Goal: Navigation & Orientation: Find specific page/section

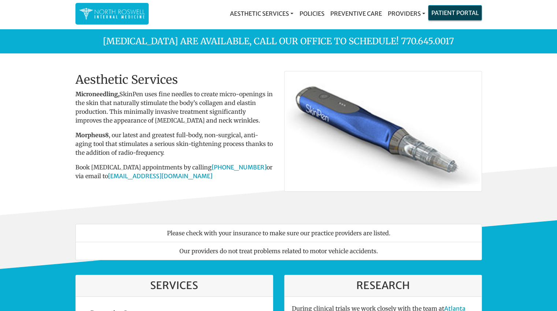
click at [448, 15] on link "Patient Portal" at bounding box center [454, 12] width 53 height 15
